Goal: Information Seeking & Learning: Learn about a topic

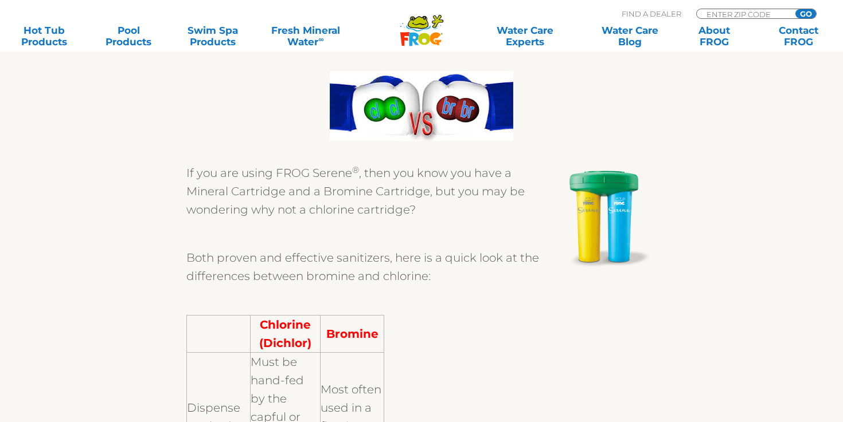
scroll to position [205, 0]
click at [279, 172] on p "If you are using FROG Serene ® , then you know you have a Mineral Cartridge and…" at bounding box center [421, 190] width 470 height 55
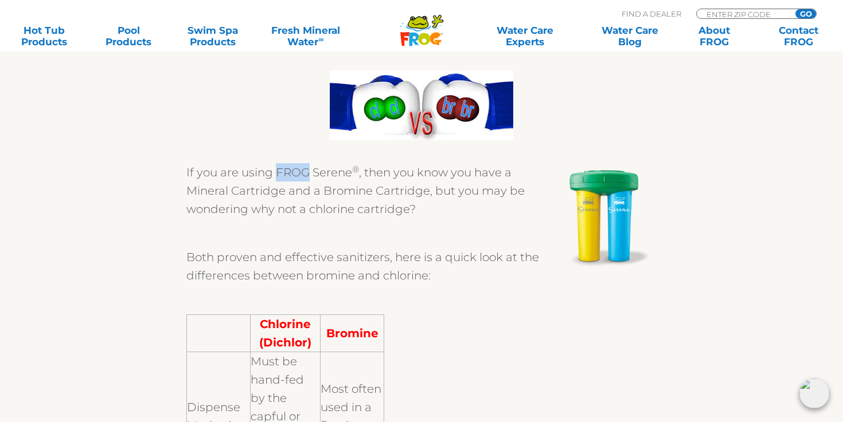
click at [279, 172] on p "If you are using FROG Serene ® , then you know you have a Mineral Cartridge and…" at bounding box center [421, 190] width 470 height 55
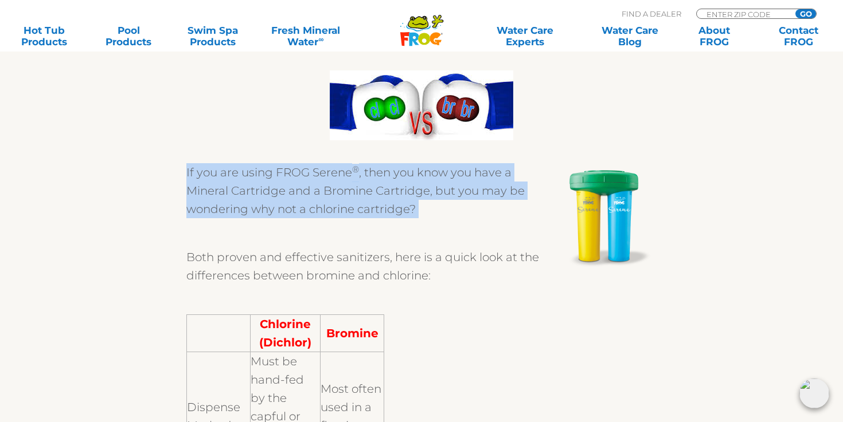
click at [279, 172] on p "If you are using FROG Serene ® , then you know you have a Mineral Cartridge and…" at bounding box center [421, 190] width 470 height 55
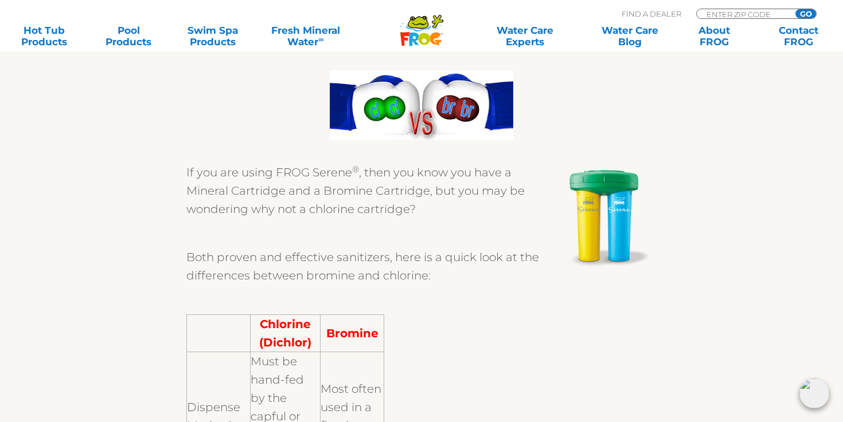
click at [304, 229] on p at bounding box center [421, 233] width 470 height 18
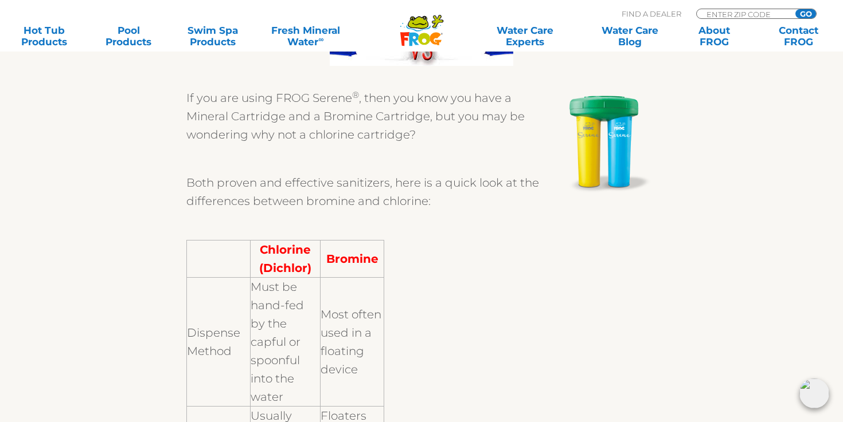
scroll to position [290, 0]
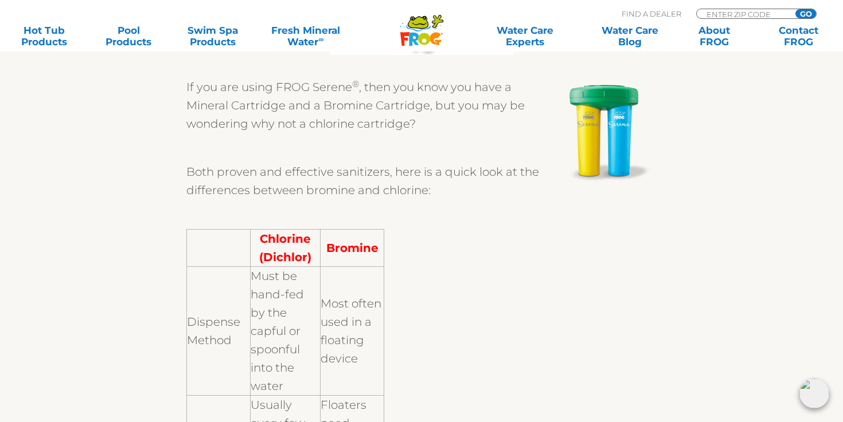
click at [310, 119] on p "If you are using FROG Serene ® , then you know you have a Mineral Cartridge and…" at bounding box center [421, 105] width 470 height 55
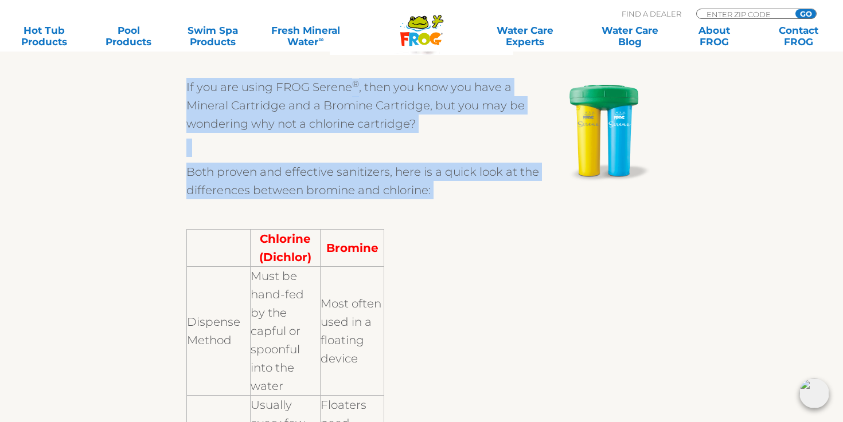
drag, startPoint x: 310, startPoint y: 119, endPoint x: 334, endPoint y: 177, distance: 63.0
click at [334, 177] on p "Both proven and effective sanitizers, here is a quick look at the differences b…" at bounding box center [421, 181] width 470 height 37
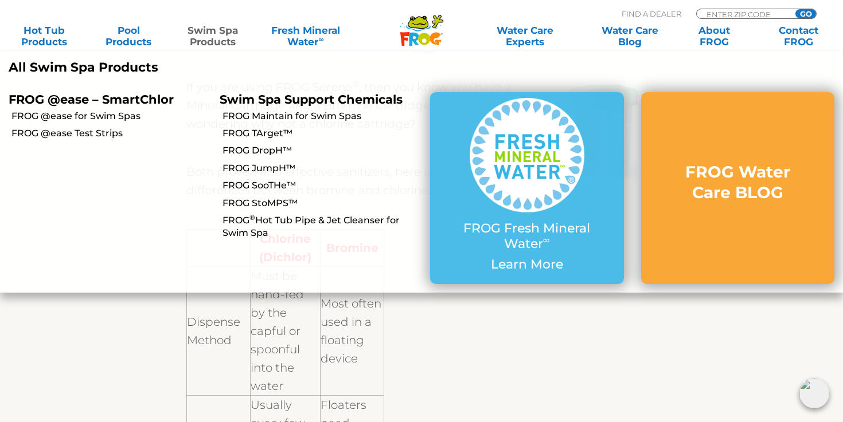
click at [64, 98] on p "FROG @ease – SmartChlor" at bounding box center [106, 99] width 194 height 14
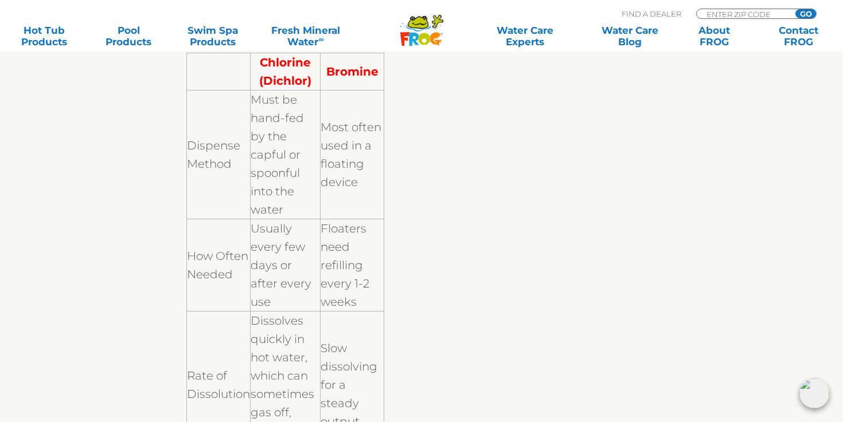
scroll to position [0, 0]
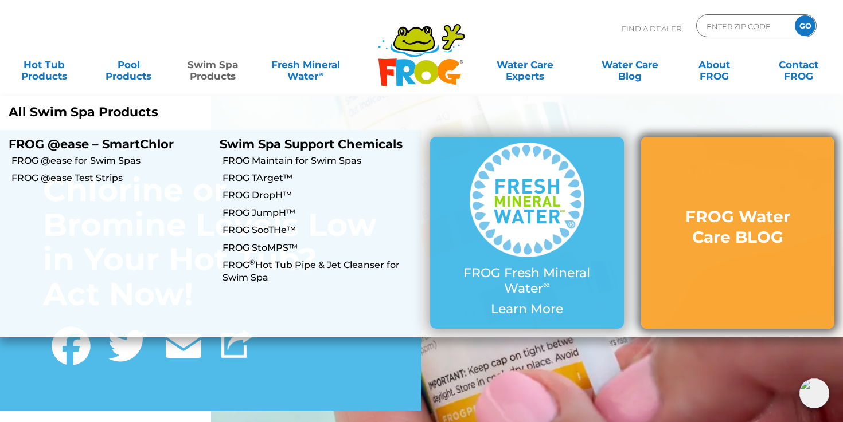
scroll to position [2, 0]
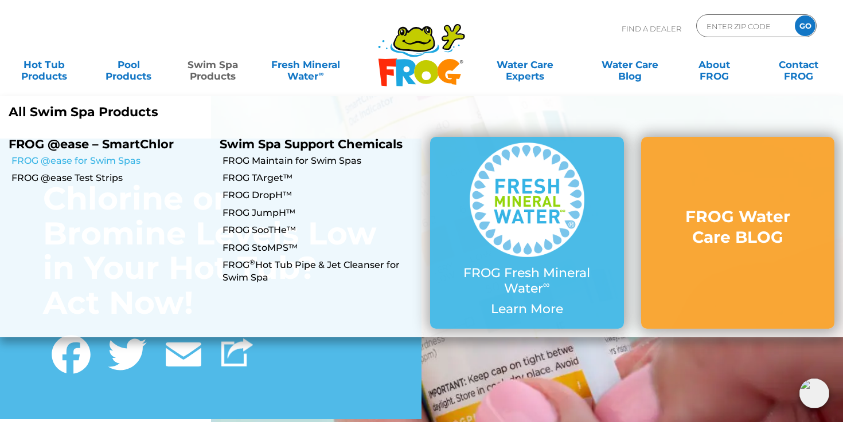
click at [132, 161] on link "FROG @ease for Swim Spas" at bounding box center [110, 161] width 199 height 13
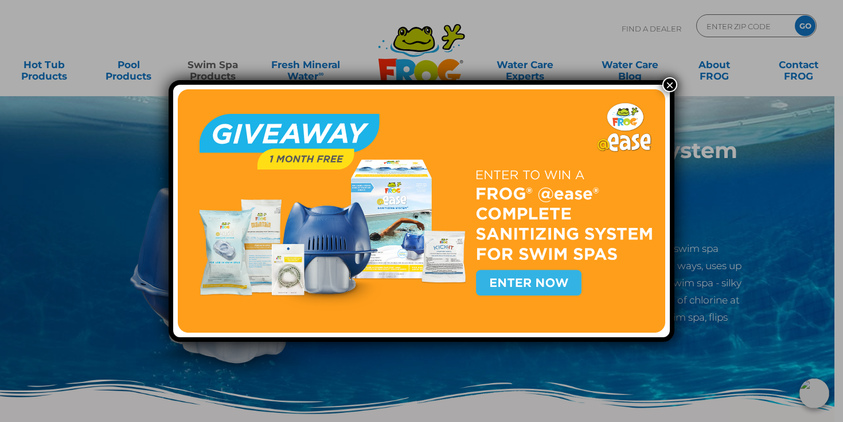
click at [674, 85] on button "×" at bounding box center [669, 84] width 15 height 15
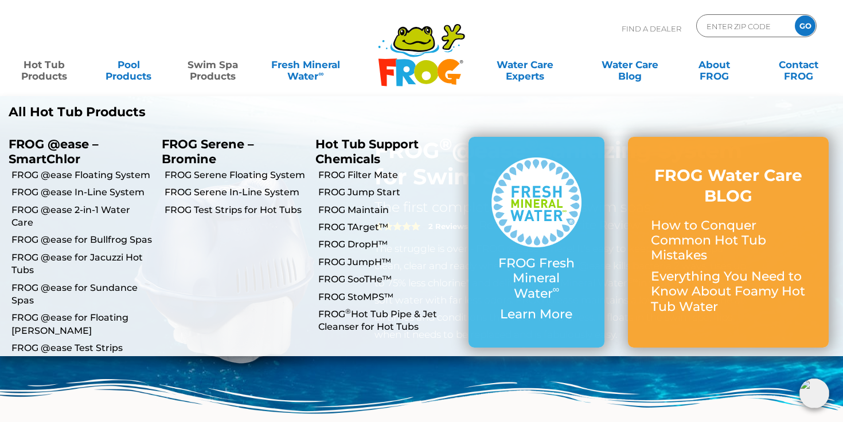
click at [30, 73] on link "Hot Tub Products" at bounding box center [43, 64] width 65 height 23
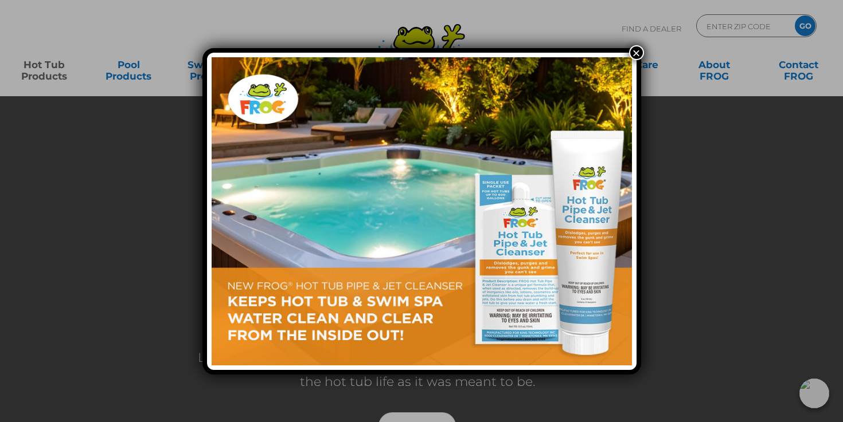
click at [638, 53] on button "×" at bounding box center [636, 52] width 15 height 15
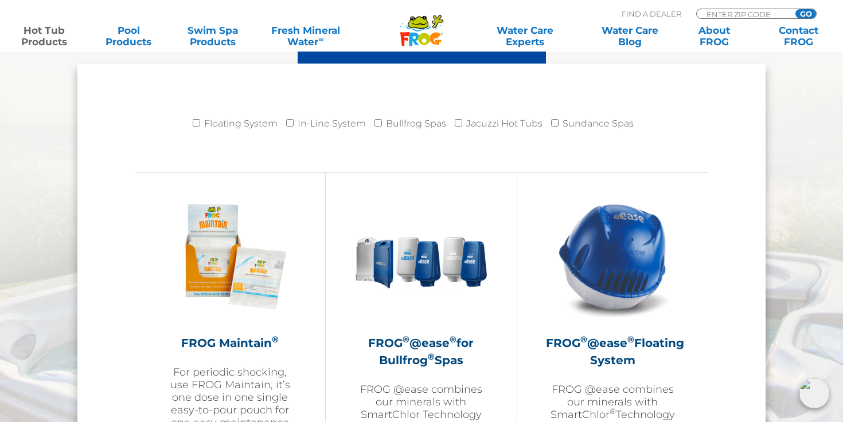
scroll to position [1219, 0]
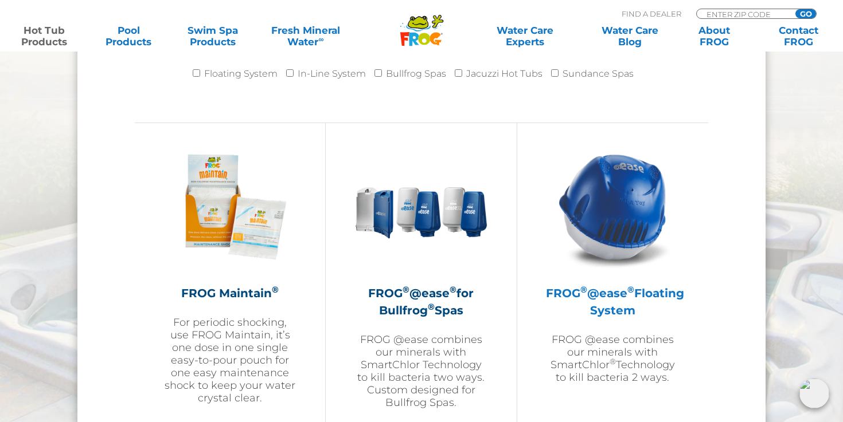
click at [614, 304] on h2 "FROG ® @ease ® Floating System" at bounding box center [613, 302] width 134 height 34
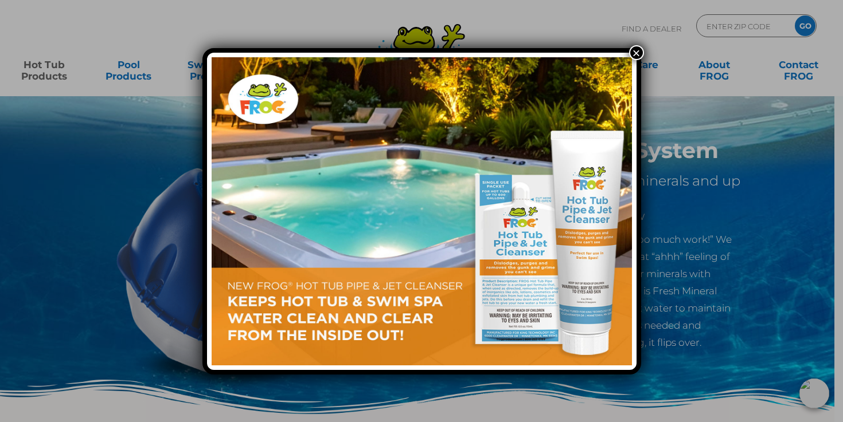
click at [639, 53] on button "×" at bounding box center [636, 52] width 15 height 15
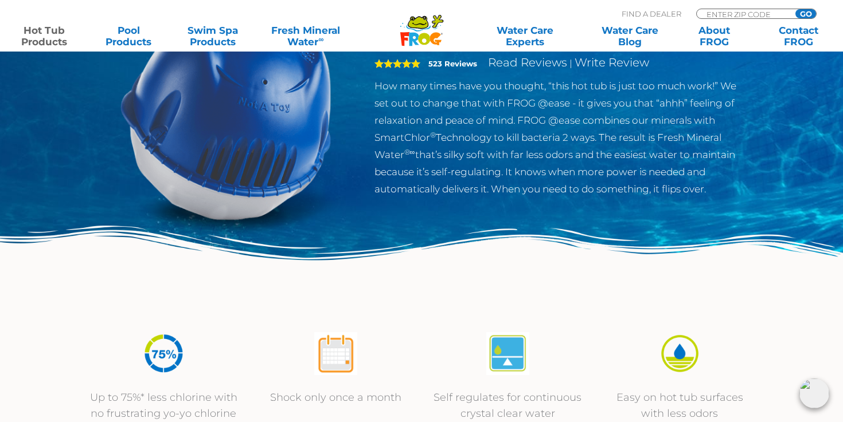
scroll to position [162, 0]
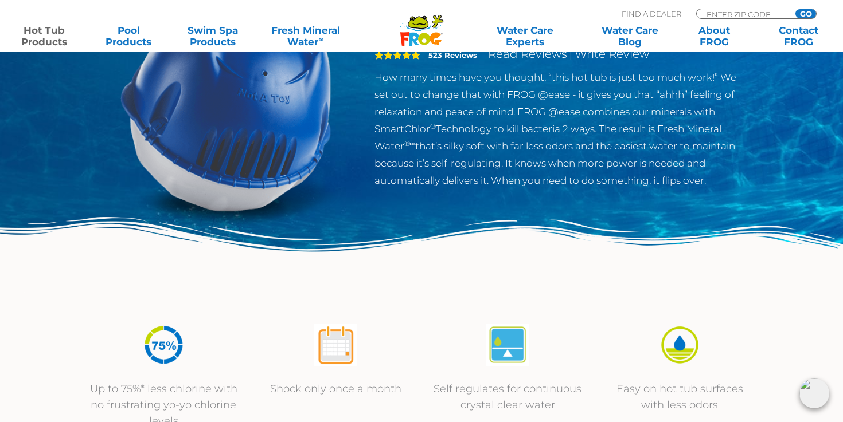
click at [636, 154] on p "How many times have you thought, “this hot tub is just too much work!” We set o…" at bounding box center [561, 129] width 374 height 120
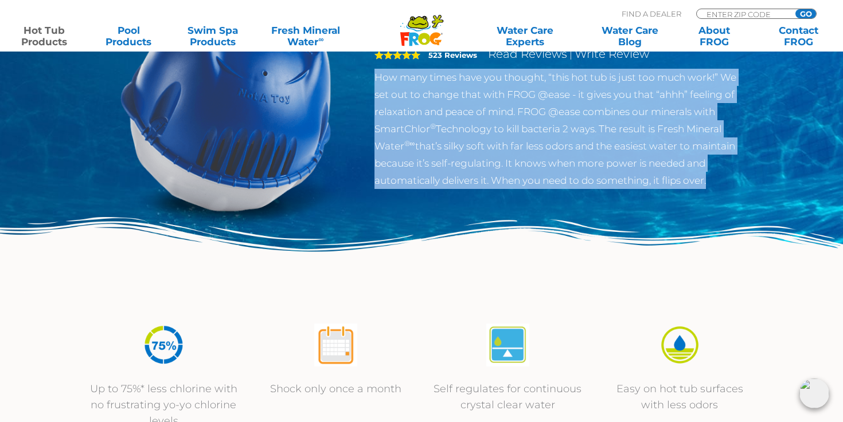
click at [636, 154] on p "How many times have you thought, “this hot tub is just too much work!” We set o…" at bounding box center [561, 129] width 374 height 120
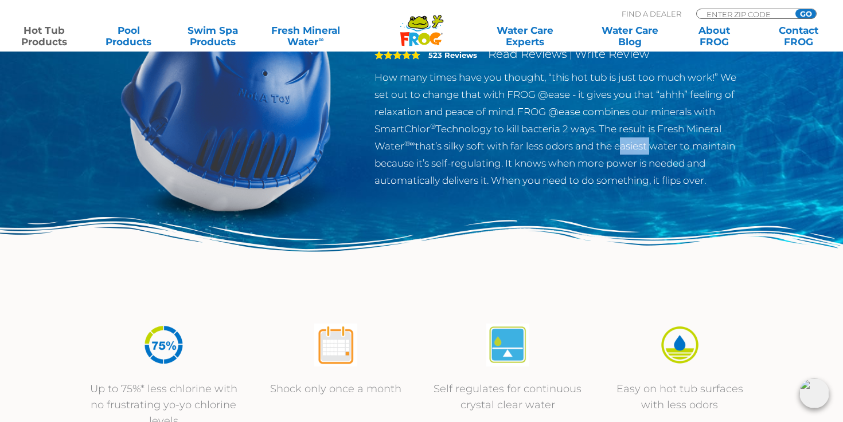
click at [636, 154] on p "How many times have you thought, “this hot tub is just too much work!” We set o…" at bounding box center [561, 129] width 374 height 120
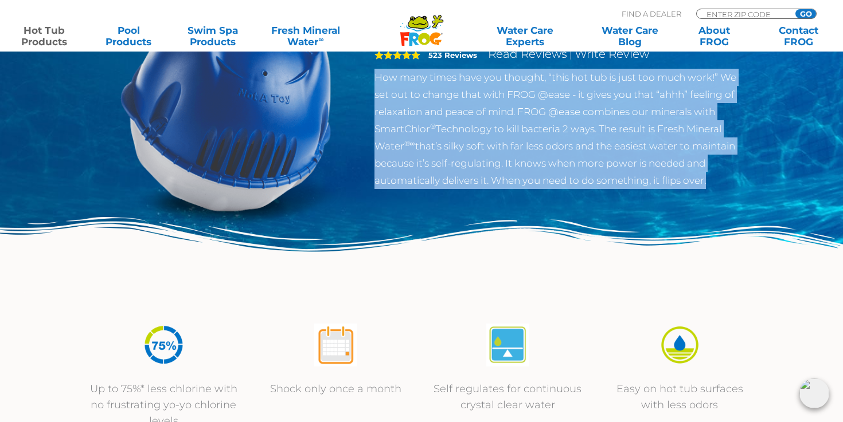
click at [636, 154] on p "How many times have you thought, “this hot tub is just too much work!” We set o…" at bounding box center [561, 129] width 374 height 120
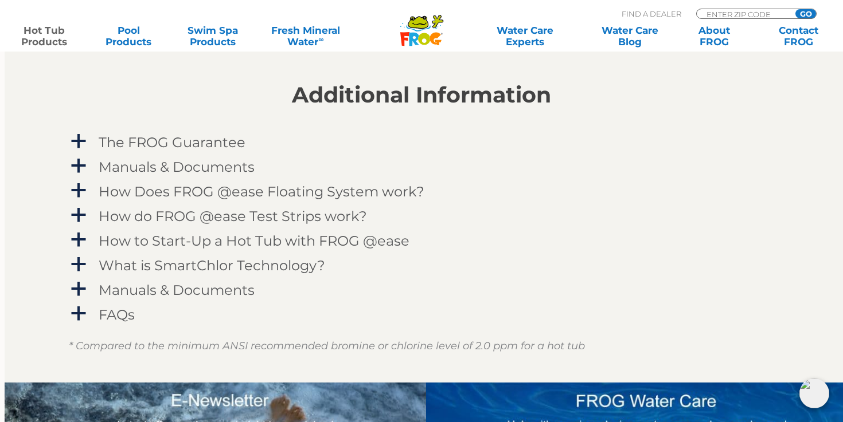
scroll to position [1138, 0]
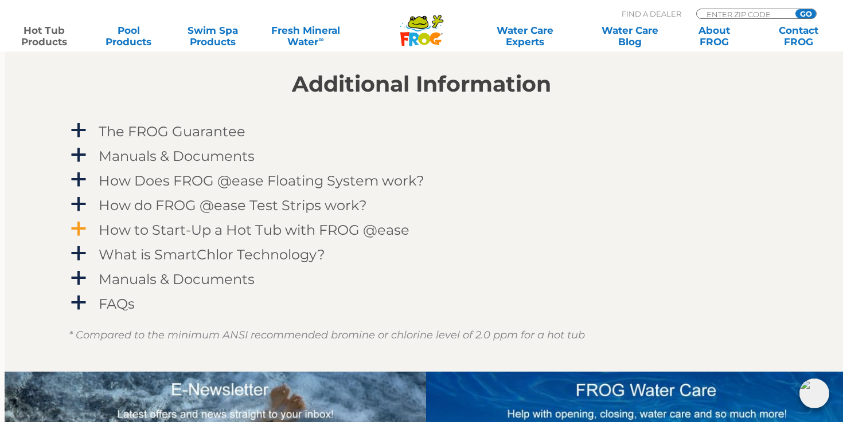
click at [317, 225] on h4 "How to Start-Up a Hot Tub with FROG @ease" at bounding box center [254, 229] width 311 height 15
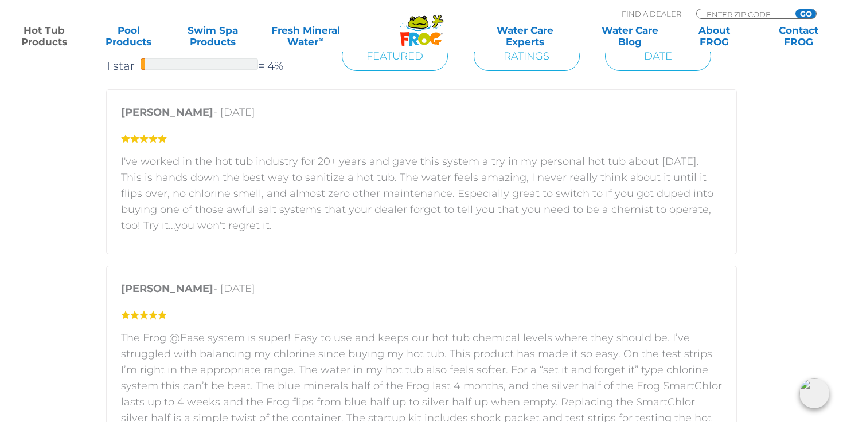
scroll to position [1997, 0]
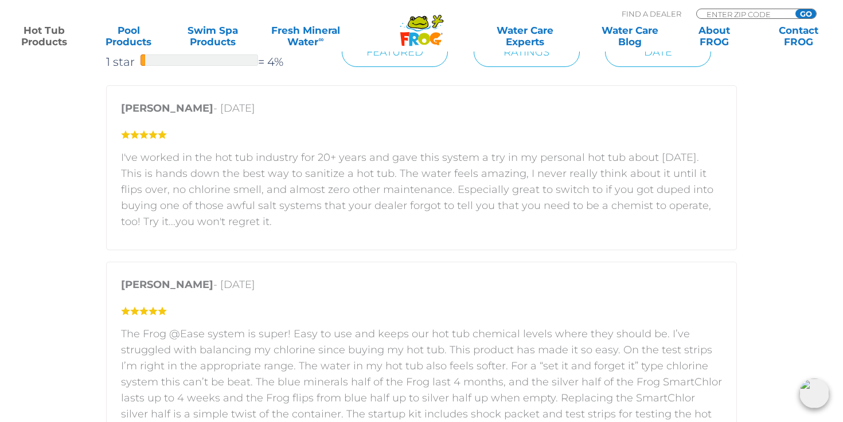
click at [702, 201] on p "I've worked in the hot tub industry for 20+ years and gave this system a try in…" at bounding box center [421, 190] width 601 height 80
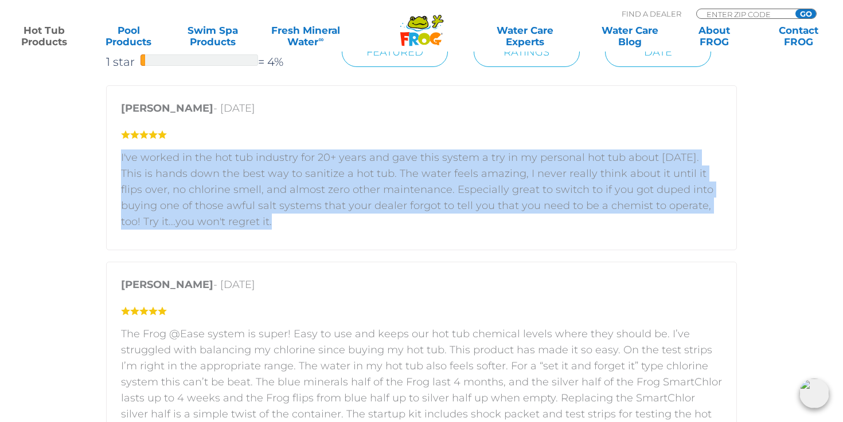
click at [702, 201] on p "I've worked in the hot tub industry for 20+ years and gave this system a try in…" at bounding box center [421, 190] width 601 height 80
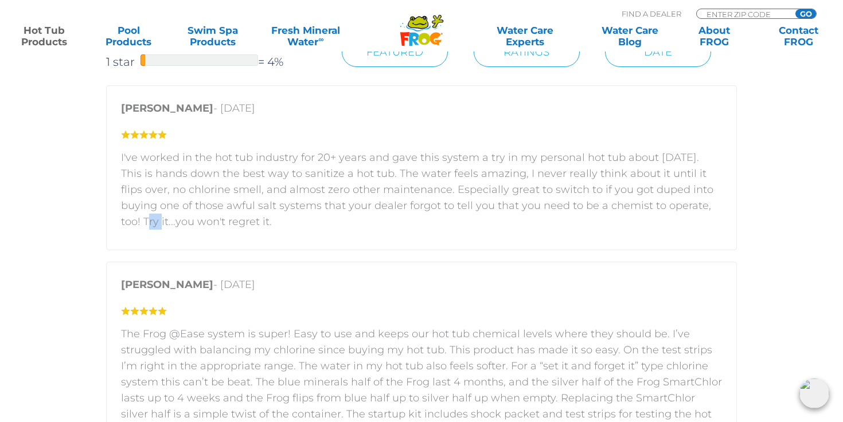
click at [702, 201] on p "I've worked in the hot tub industry for 20+ years and gave this system a try in…" at bounding box center [421, 190] width 601 height 80
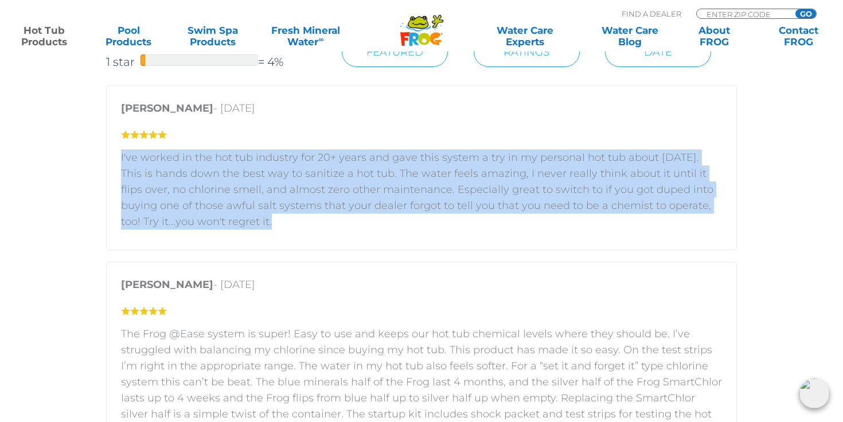
click at [702, 201] on p "I've worked in the hot tub industry for 20+ years and gave this system a try in…" at bounding box center [421, 190] width 601 height 80
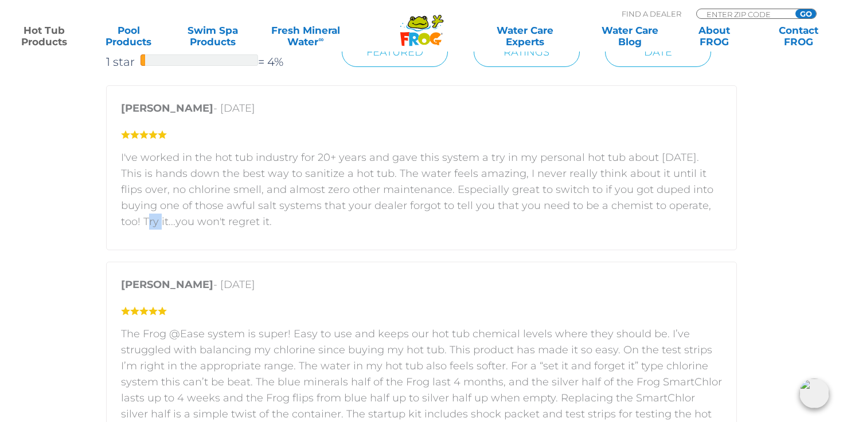
click at [702, 201] on p "I've worked in the hot tub industry for 20+ years and gave this system a try in…" at bounding box center [421, 190] width 601 height 80
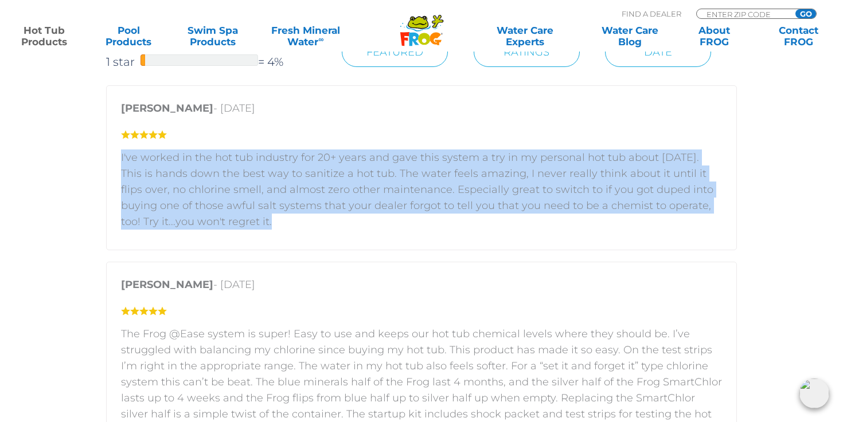
click at [702, 201] on p "I've worked in the hot tub industry for 20+ years and gave this system a try in…" at bounding box center [421, 190] width 601 height 80
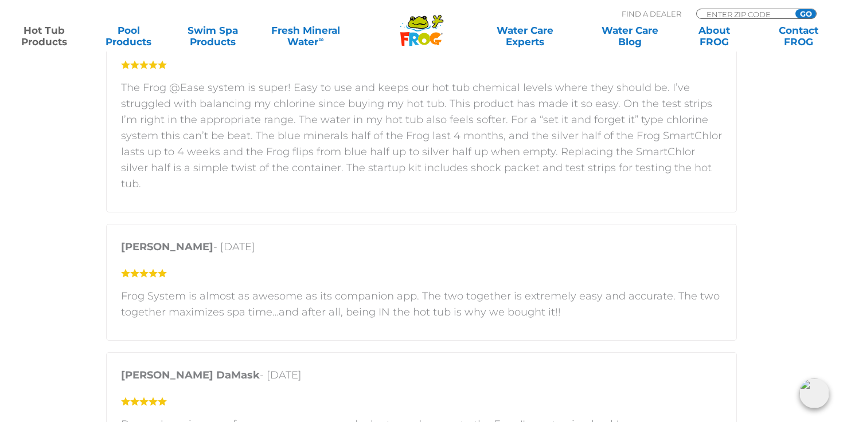
scroll to position [2233, 0]
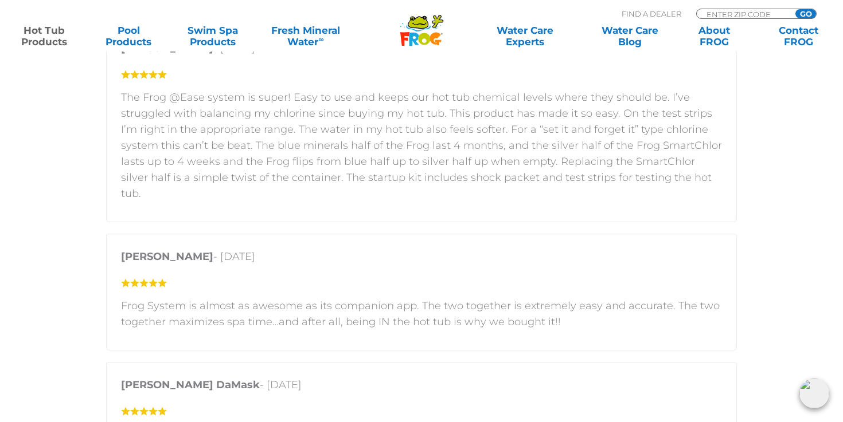
click at [582, 124] on p "The Frog @Ease system is super! Easy to use and keeps our hot tub chemical leve…" at bounding box center [421, 145] width 601 height 112
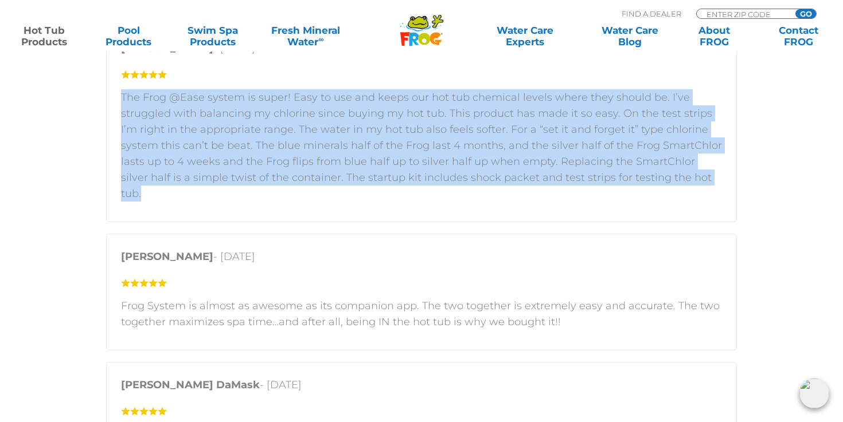
click at [582, 124] on p "The Frog @Ease system is super! Easy to use and keeps our hot tub chemical leve…" at bounding box center [421, 145] width 601 height 112
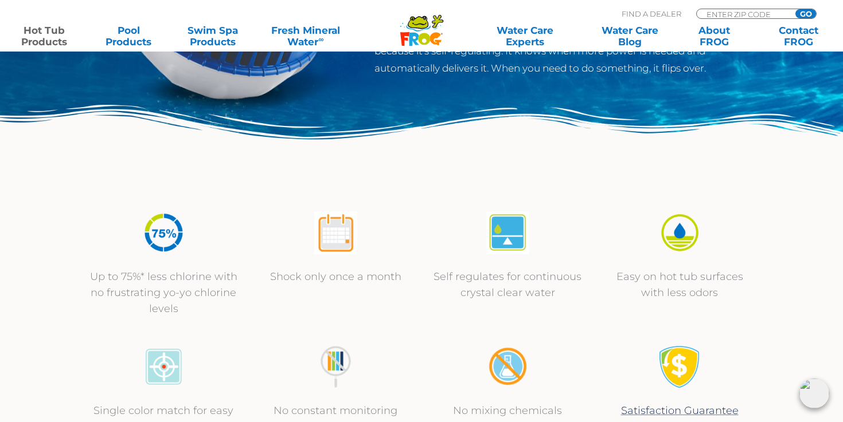
scroll to position [238, 0]
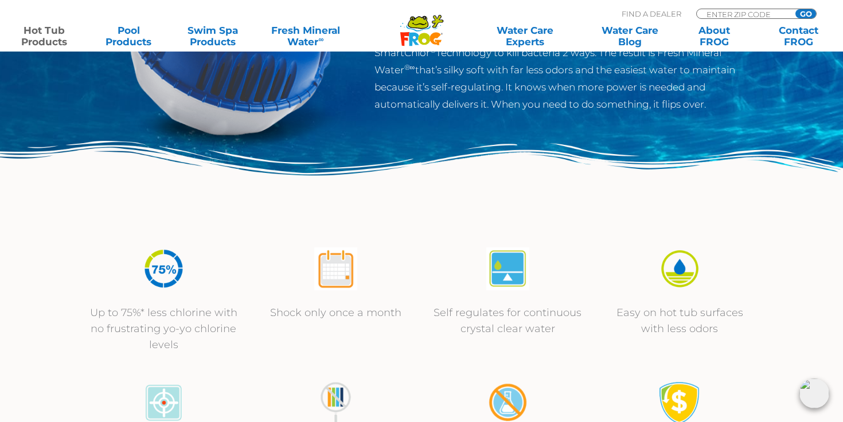
click at [141, 321] on p "Up to 75%* less chlorine with no frustrating yo-yo chlorine levels" at bounding box center [163, 329] width 149 height 48
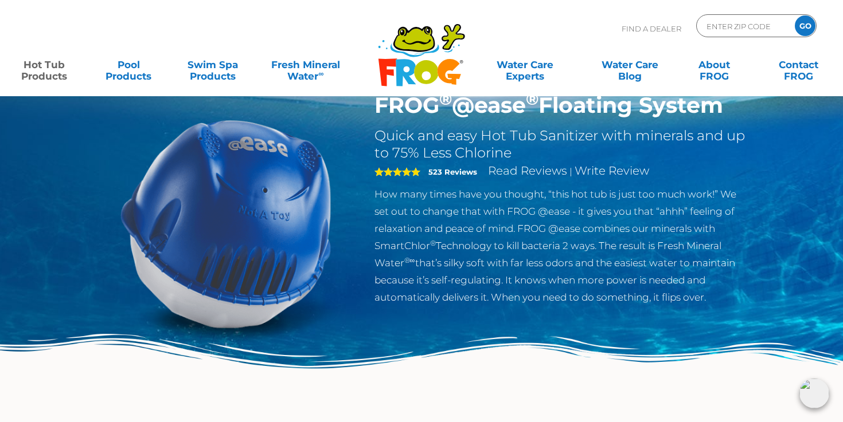
scroll to position [0, 0]
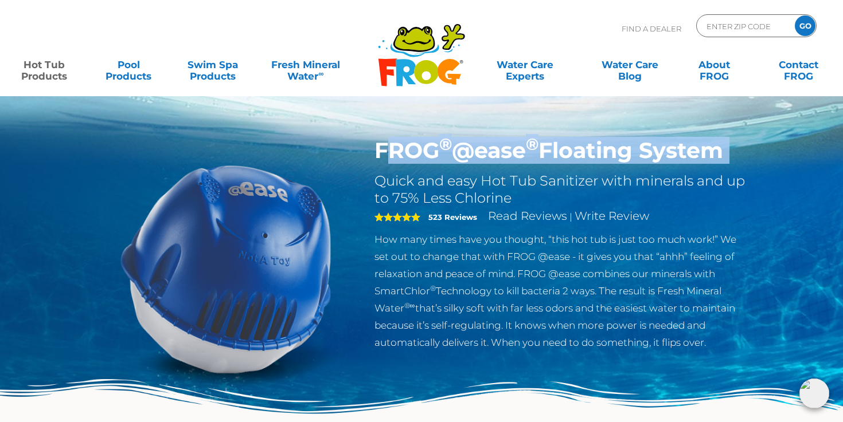
drag, startPoint x: 384, startPoint y: 151, endPoint x: 640, endPoint y: 169, distance: 256.3
click at [640, 169] on div "FROG ® @ease ® Floating System Quick and easy Hot Tub Sanitizer with minerals a…" at bounding box center [561, 245] width 374 height 214
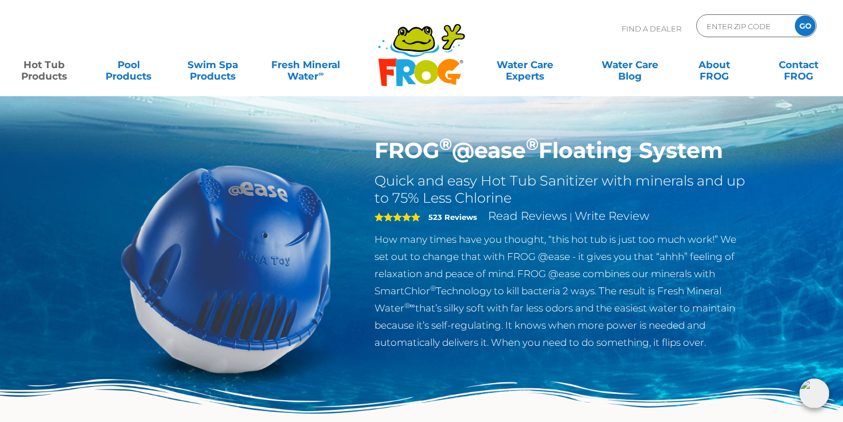
click at [644, 158] on h1 "FROG ® @ease ® Floating System" at bounding box center [561, 151] width 374 height 26
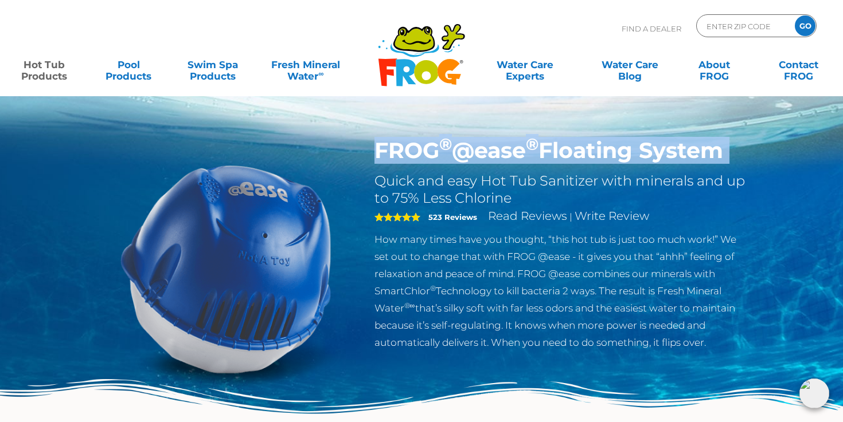
click at [644, 158] on h1 "FROG ® @ease ® Floating System" at bounding box center [561, 151] width 374 height 26
copy div "FROG ® @ease ® Floating System"
